Goal: Task Accomplishment & Management: Manage account settings

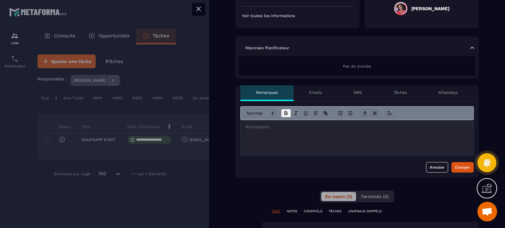
scroll to position [131, 0]
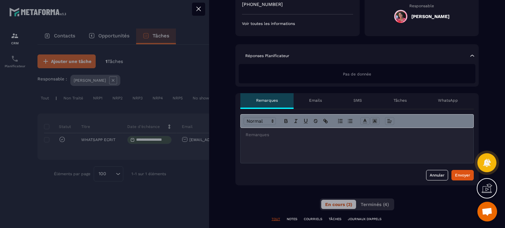
click at [272, 127] on div at bounding box center [356, 121] width 233 height 14
click at [264, 149] on div at bounding box center [356, 145] width 233 height 35
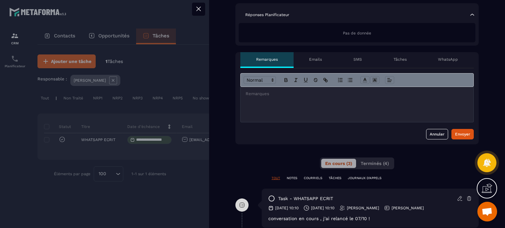
scroll to position [296, 0]
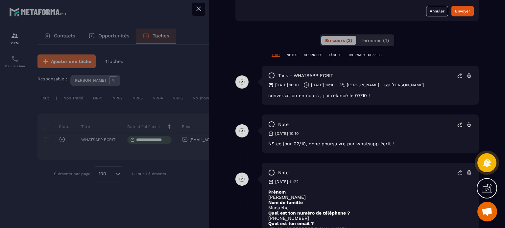
click at [459, 75] on icon at bounding box center [459, 74] width 1 height 1
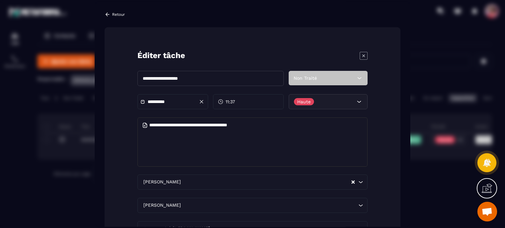
click at [261, 127] on textarea "**********" at bounding box center [252, 142] width 230 height 49
type textarea "**********"
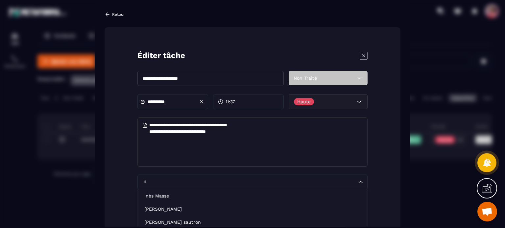
type input "*"
click at [261, 127] on textarea "**********" at bounding box center [252, 142] width 230 height 49
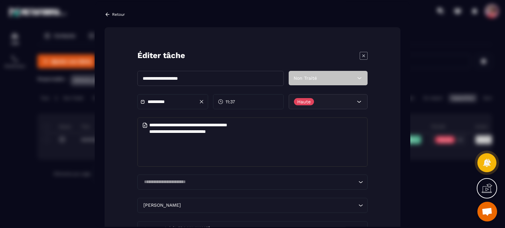
click at [264, 134] on textarea "**********" at bounding box center [252, 142] width 230 height 49
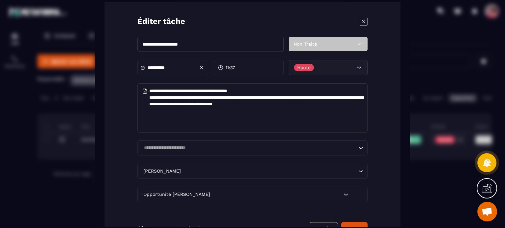
scroll to position [65, 0]
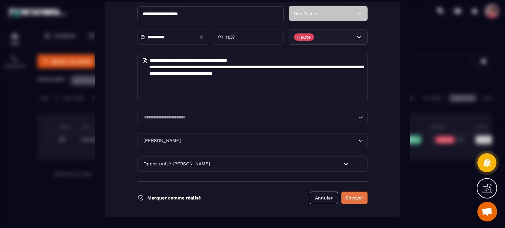
type textarea "**********"
click at [350, 198] on button "Envoyer" at bounding box center [354, 198] width 26 height 12
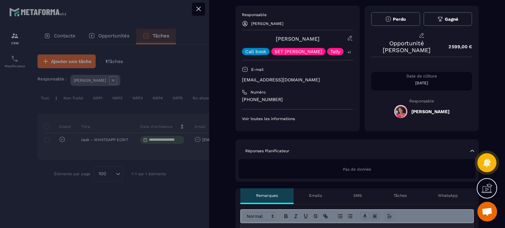
scroll to position [0, 0]
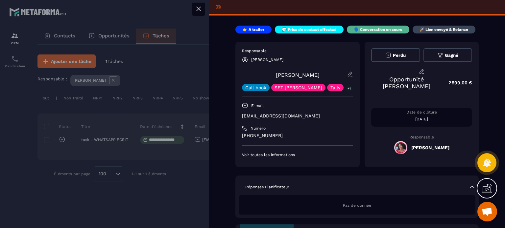
click at [196, 8] on icon at bounding box center [198, 9] width 8 height 8
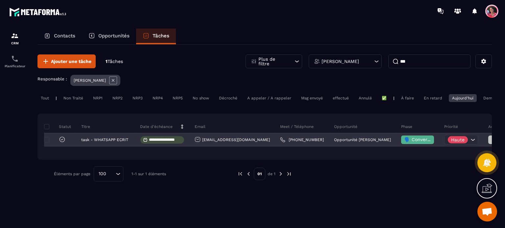
click at [61, 143] on icon at bounding box center [62, 139] width 7 height 7
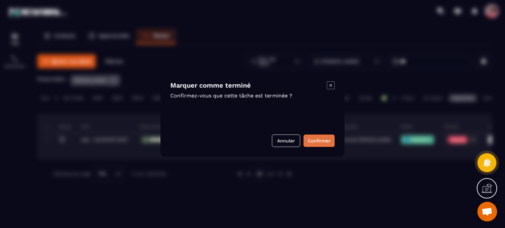
click at [320, 143] on button "Confirmer" at bounding box center [318, 141] width 31 height 12
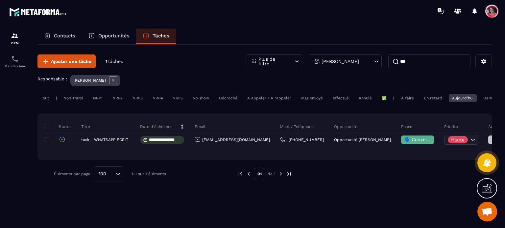
click at [113, 38] on p "Opportunités" at bounding box center [113, 36] width 31 height 6
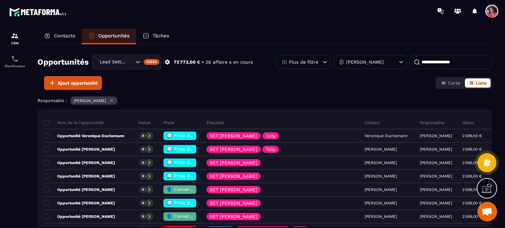
click at [443, 64] on input at bounding box center [450, 62] width 82 height 14
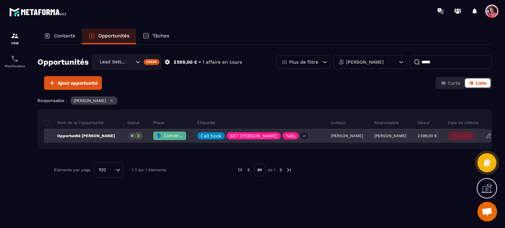
type input "*****"
click at [162, 133] on span "🗣️ Conversation en cours" at bounding box center [185, 135] width 58 height 5
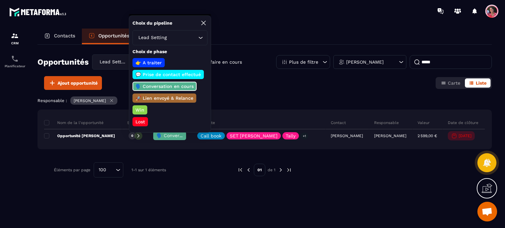
click at [137, 121] on p "Lost" at bounding box center [139, 122] width 11 height 7
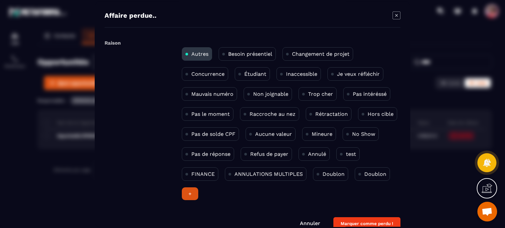
click at [281, 133] on p "Aucune valeur" at bounding box center [273, 134] width 37 height 6
click at [364, 222] on button "Marquer comme perdu !" at bounding box center [366, 223] width 67 height 13
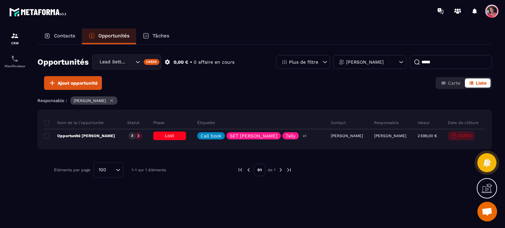
click at [131, 65] on input "Search for option" at bounding box center [130, 61] width 7 height 7
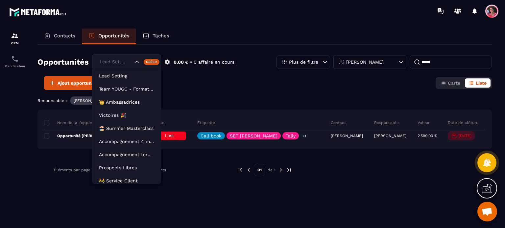
click at [131, 65] on input "Search for option" at bounding box center [115, 61] width 35 height 7
click at [117, 35] on p "Opportunités" at bounding box center [113, 36] width 31 height 6
click at [130, 59] on input "Search for option" at bounding box center [115, 61] width 35 height 7
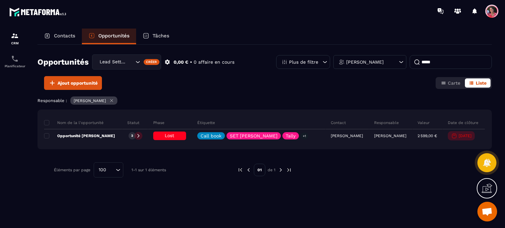
click at [194, 77] on div "Ajout opportunité Carte Liste" at bounding box center [264, 83] width 454 height 14
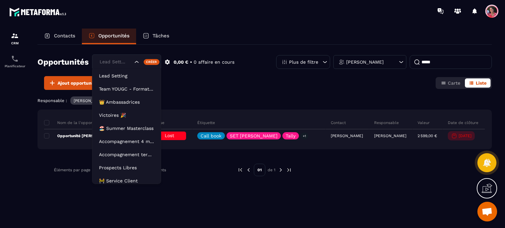
click at [118, 62] on div "Lead Setting" at bounding box center [115, 61] width 36 height 7
click at [181, 88] on div "Ajout opportunité Carte Liste" at bounding box center [264, 83] width 454 height 14
click at [122, 61] on div "Lead Setting" at bounding box center [115, 61] width 36 height 7
click at [186, 83] on div "Ajout opportunité Carte Liste" at bounding box center [264, 83] width 454 height 14
click at [112, 64] on div "Lead Setting" at bounding box center [115, 61] width 36 height 7
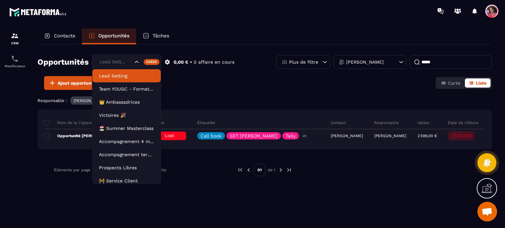
click at [125, 75] on p "Lead Setting" at bounding box center [126, 76] width 55 height 7
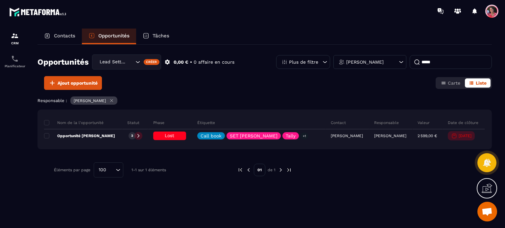
click at [131, 60] on input "Search for option" at bounding box center [130, 61] width 7 height 7
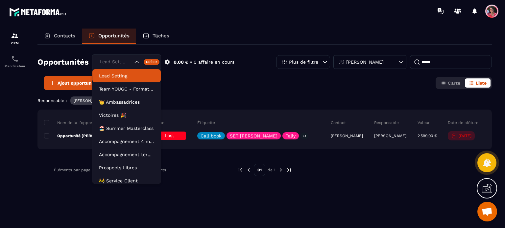
click at [329, 73] on div "Opportunités Lead Setting Lead Setting Team YOUGC - Formations 👑 Ambassadrices …" at bounding box center [264, 66] width 454 height 22
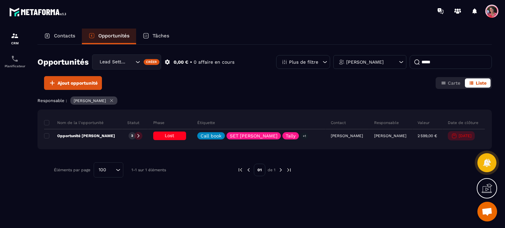
click at [170, 34] on div "Tâches" at bounding box center [156, 37] width 40 height 16
